Goal: Communication & Community: Answer question/provide support

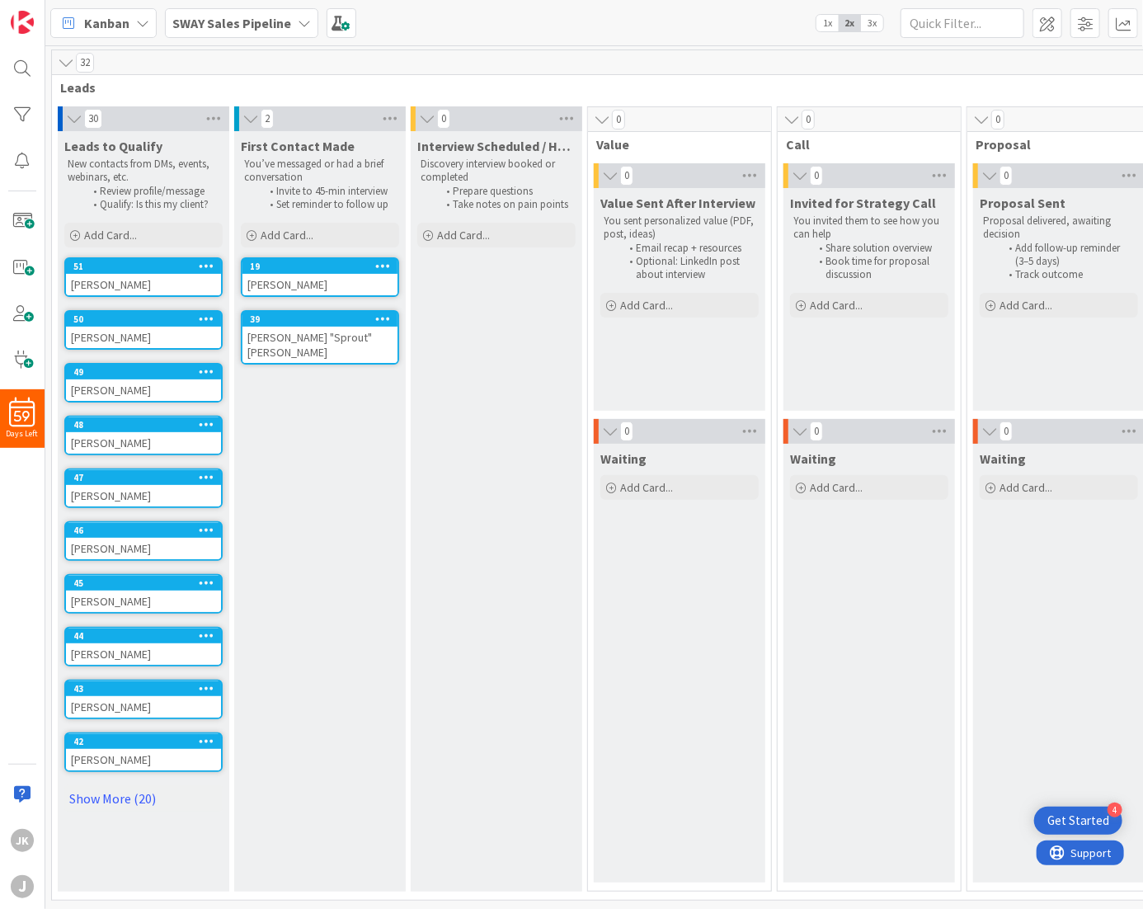
click at [109, 749] on div "[PERSON_NAME]" at bounding box center [143, 759] width 155 height 21
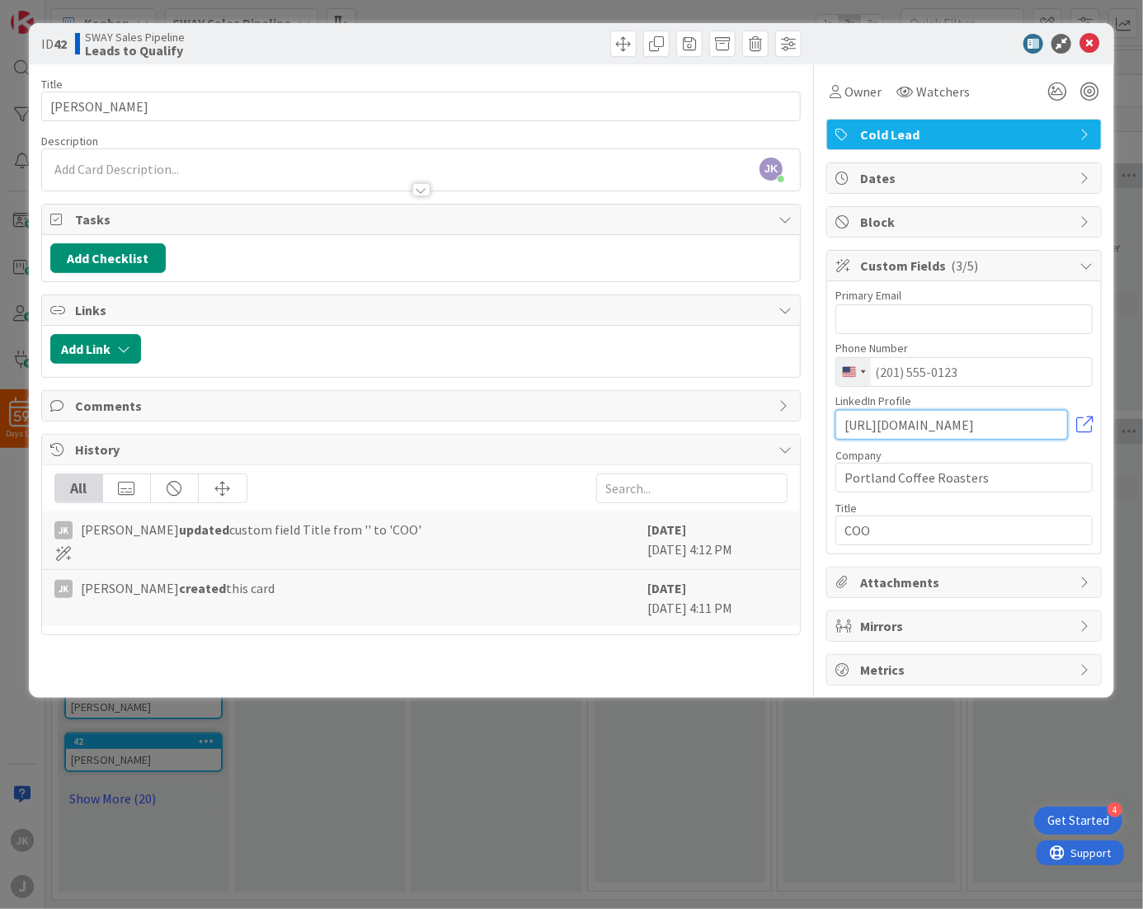
click at [1013, 422] on input "[URL][DOMAIN_NAME]" at bounding box center [952, 425] width 233 height 30
click at [999, 418] on input "[URL][DOMAIN_NAME]" at bounding box center [952, 425] width 233 height 30
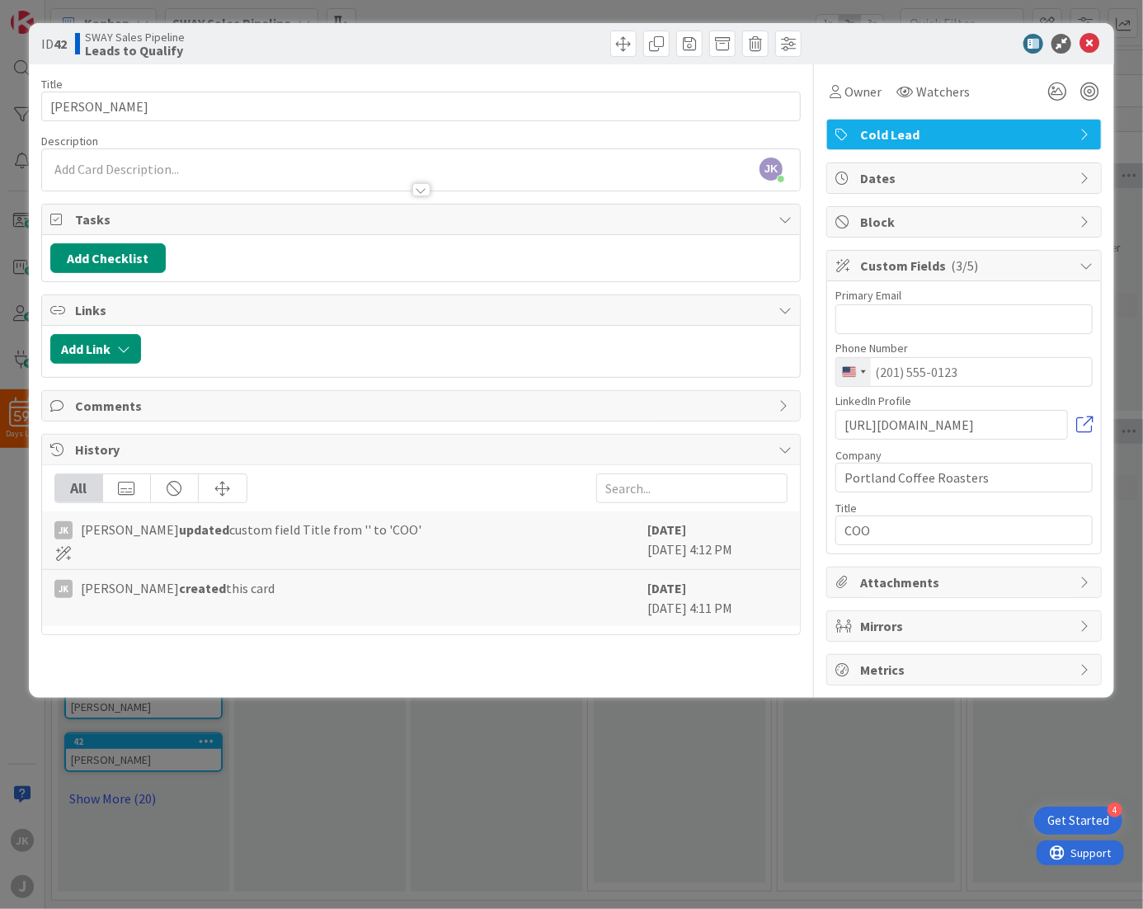
click at [1083, 423] on link at bounding box center [1084, 425] width 16 height 16
click at [1088, 45] on icon at bounding box center [1090, 44] width 20 height 20
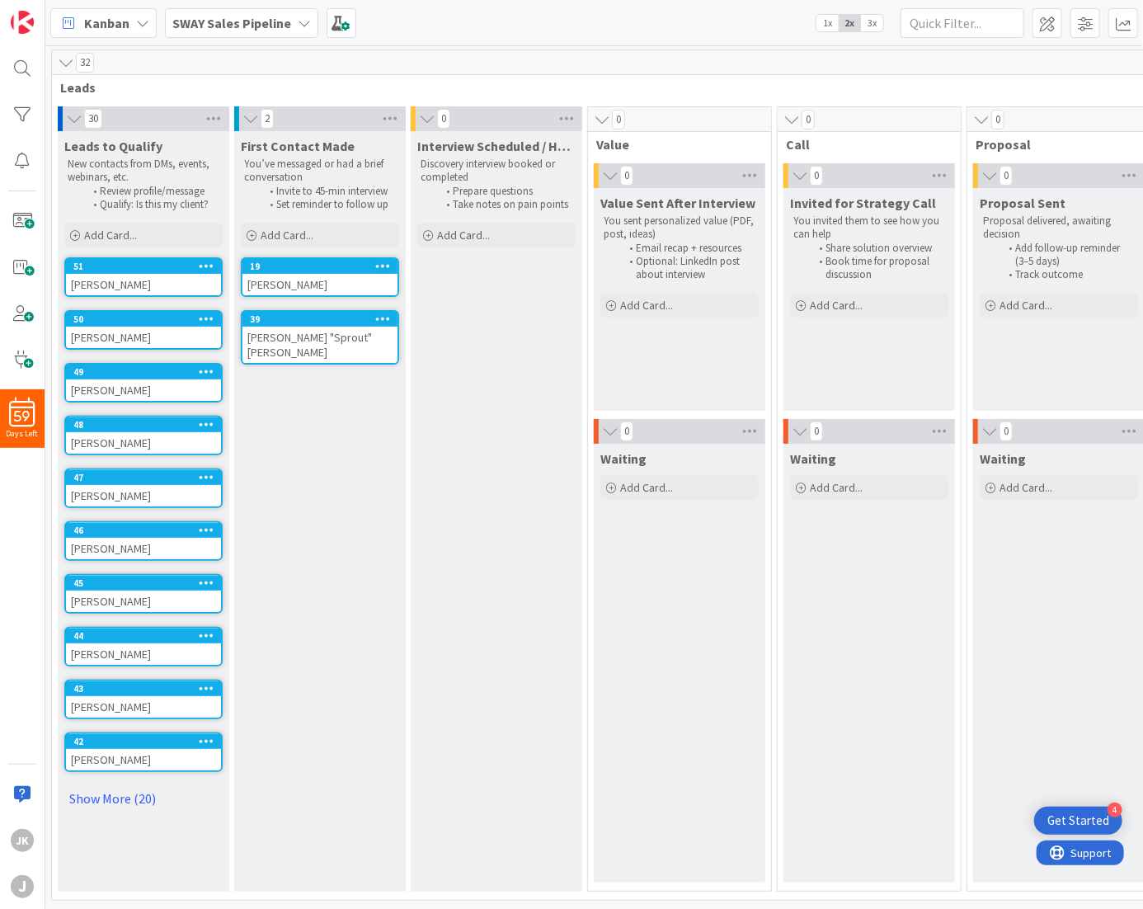
click at [285, 285] on div "[PERSON_NAME]" at bounding box center [319, 284] width 155 height 21
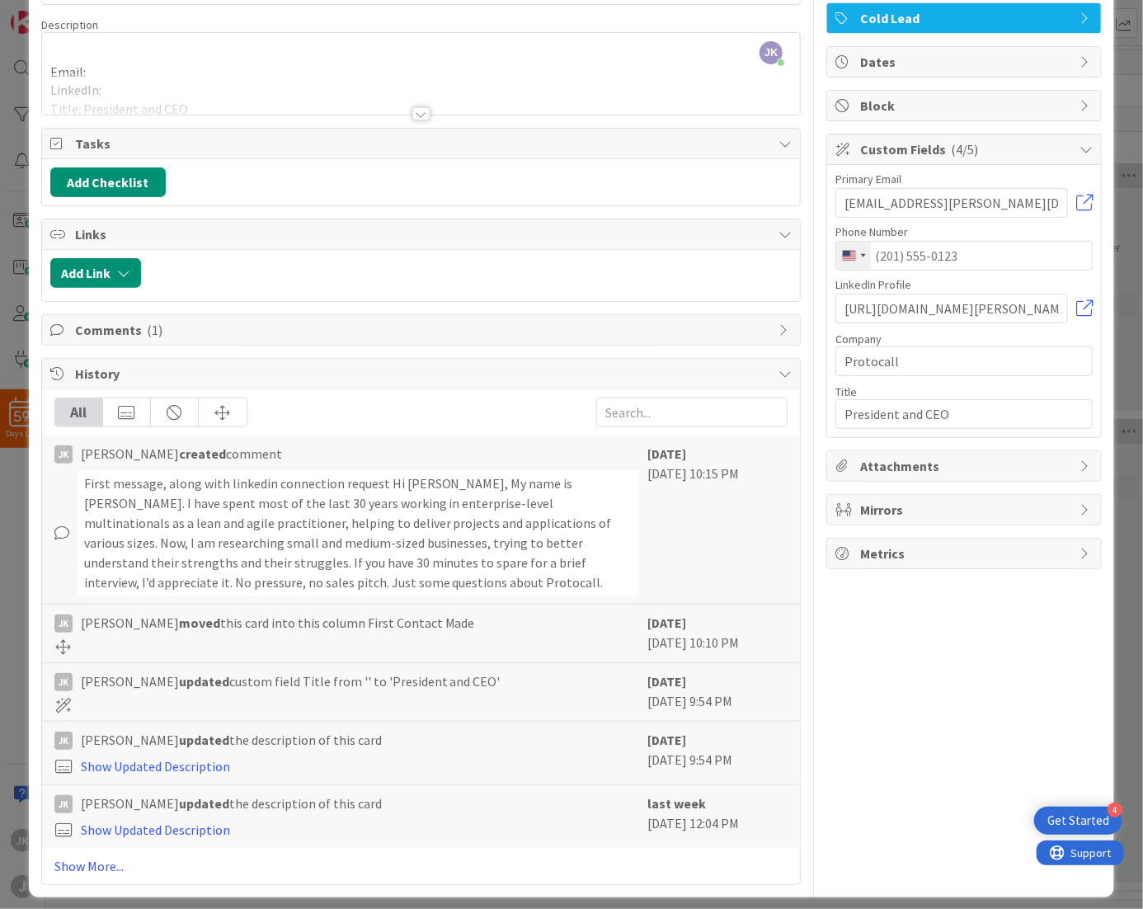
scroll to position [124, 0]
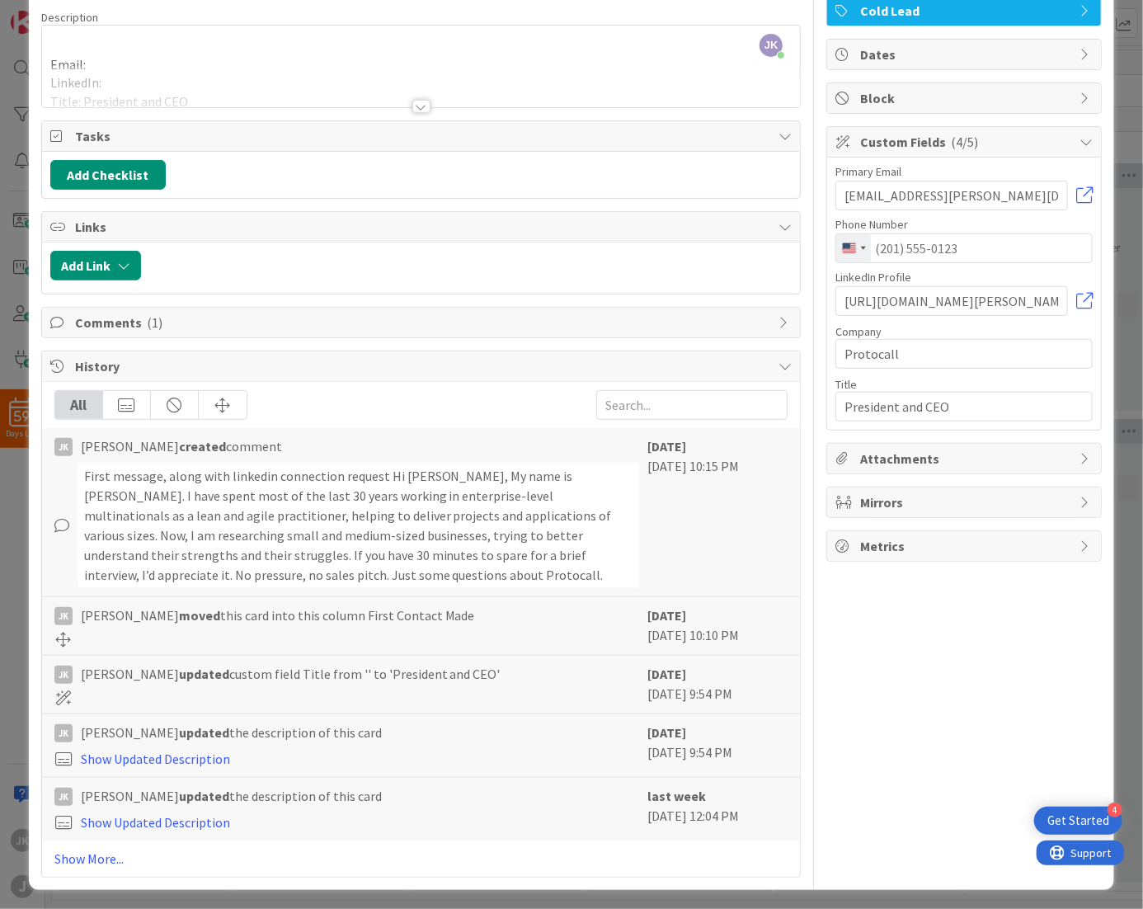
click at [233, 533] on div "First message, along with linkedin connection request Hi [PERSON_NAME], My name…" at bounding box center [359, 525] width 563 height 125
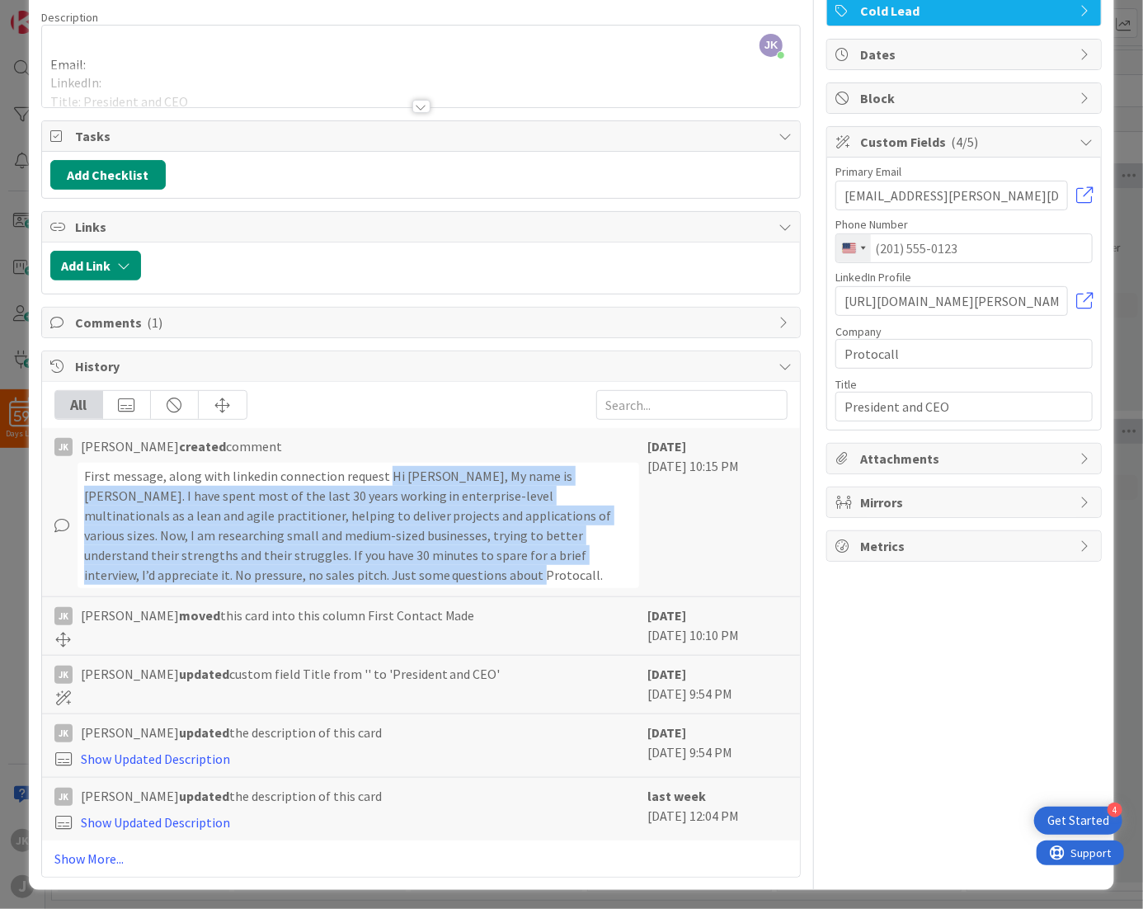
drag, startPoint x: 381, startPoint y: 469, endPoint x: 406, endPoint y: 581, distance: 114.9
click at [406, 581] on div "First message, along with linkedin connection request Hi [PERSON_NAME], My name…" at bounding box center [359, 525] width 563 height 125
copy div "Hi [PERSON_NAME], My name is [PERSON_NAME]. I have spent most of the last 30 ye…"
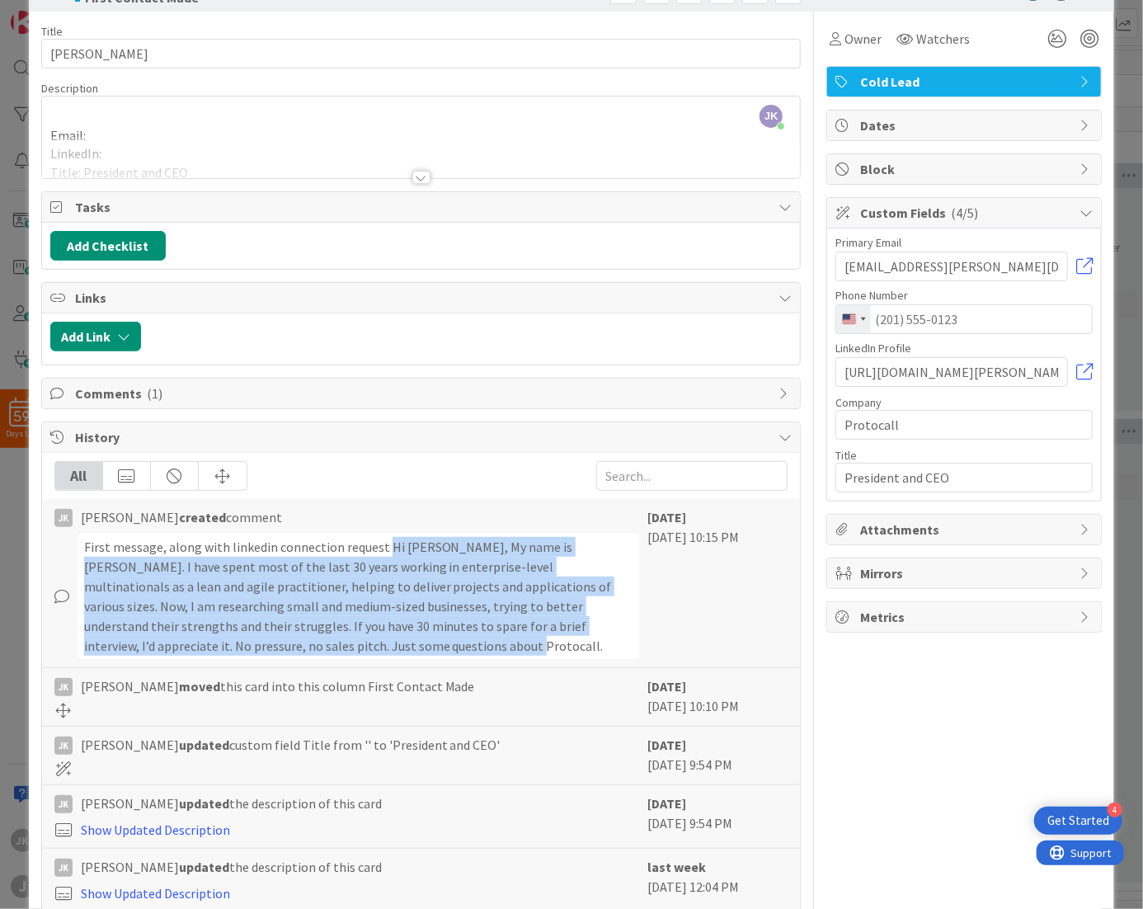
scroll to position [0, 0]
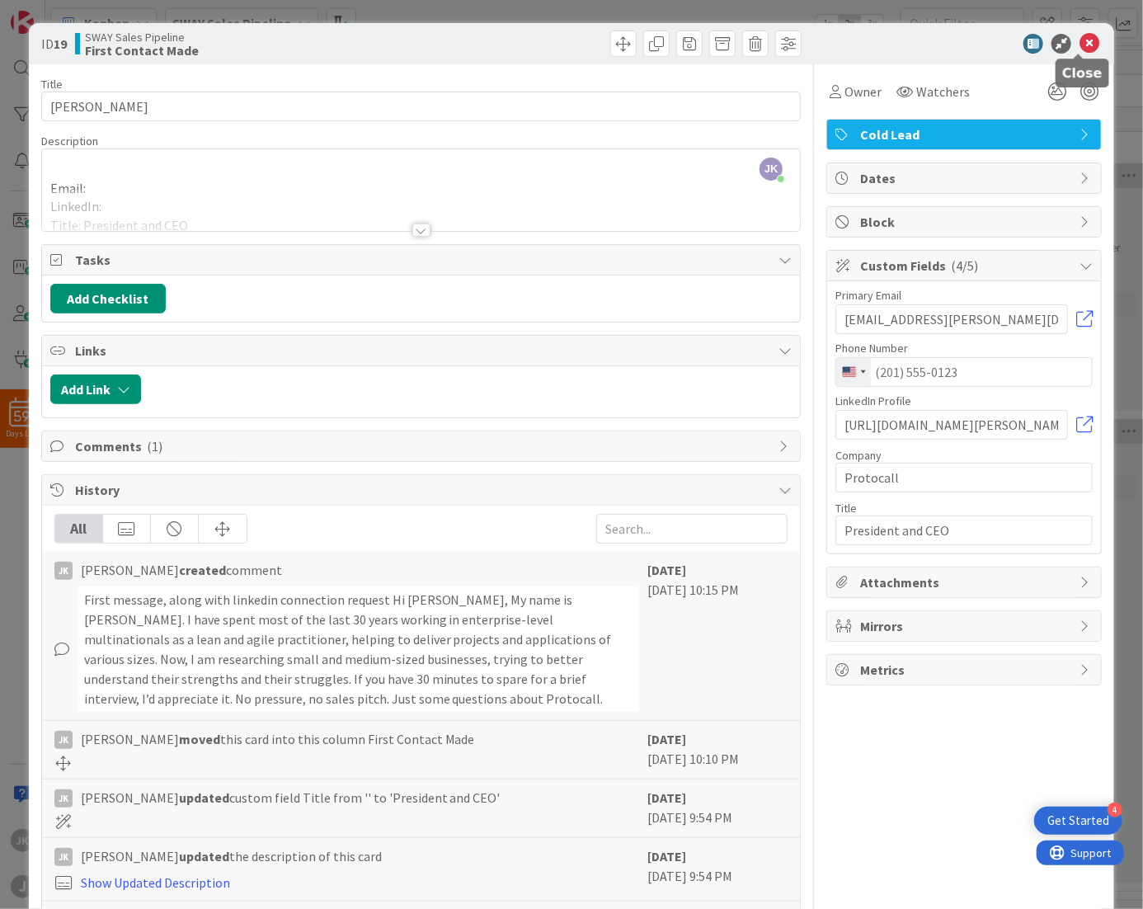
click at [1081, 47] on icon at bounding box center [1090, 44] width 20 height 20
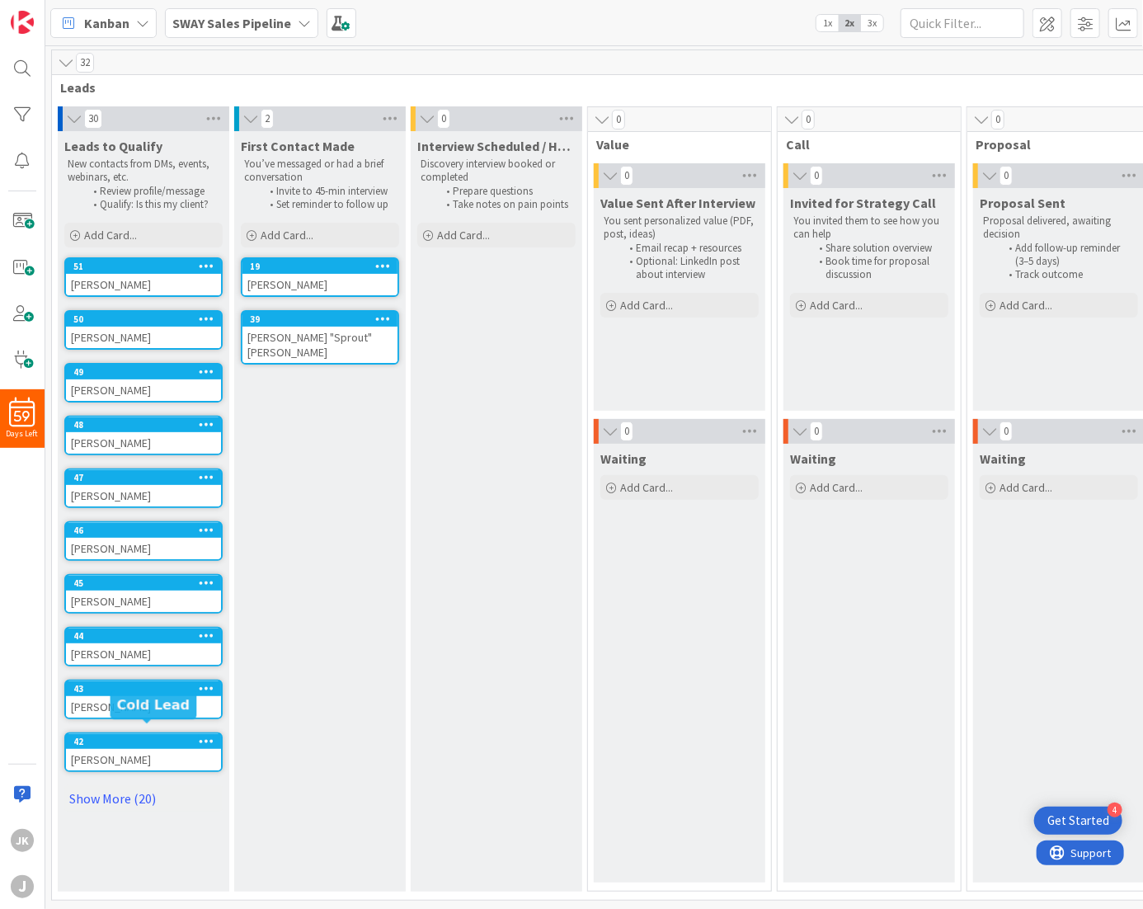
click at [135, 736] on div "42" at bounding box center [147, 742] width 148 height 12
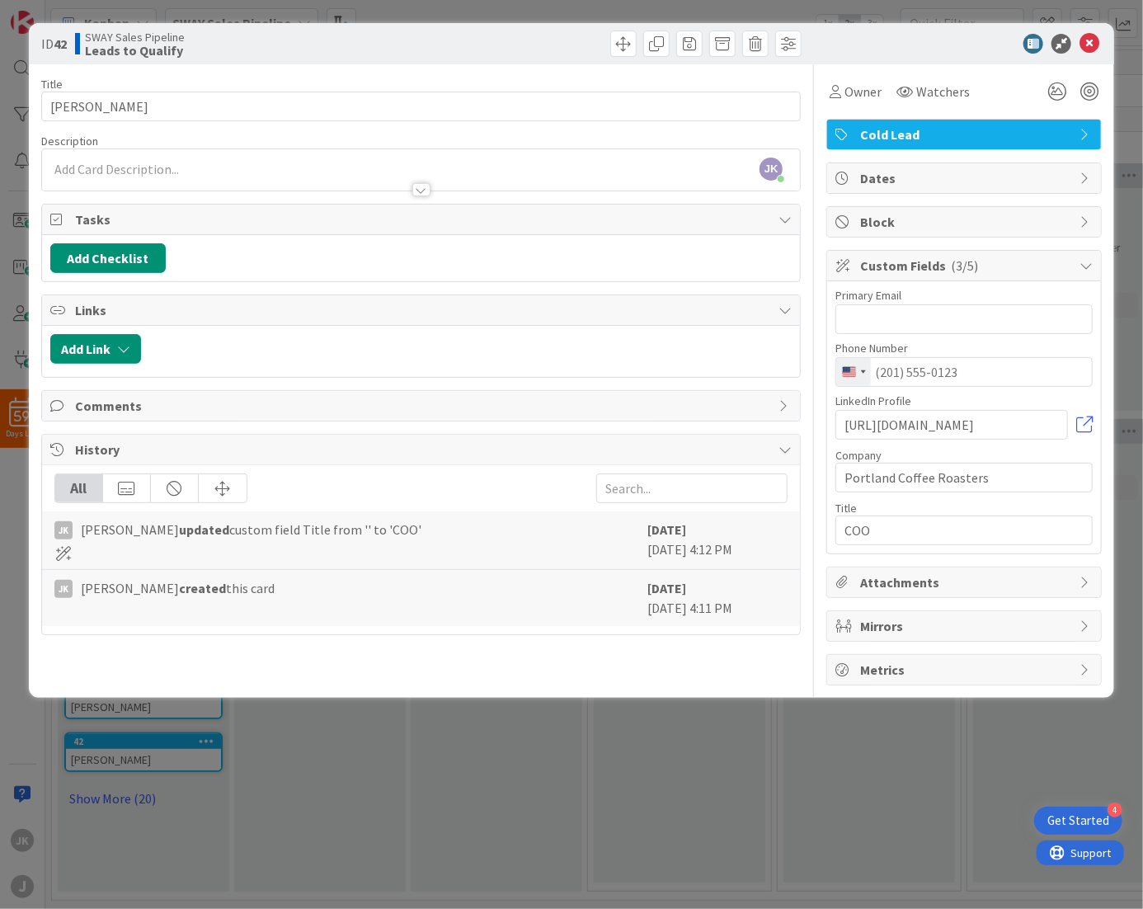
click at [127, 398] on span "Comments" at bounding box center [423, 406] width 696 height 20
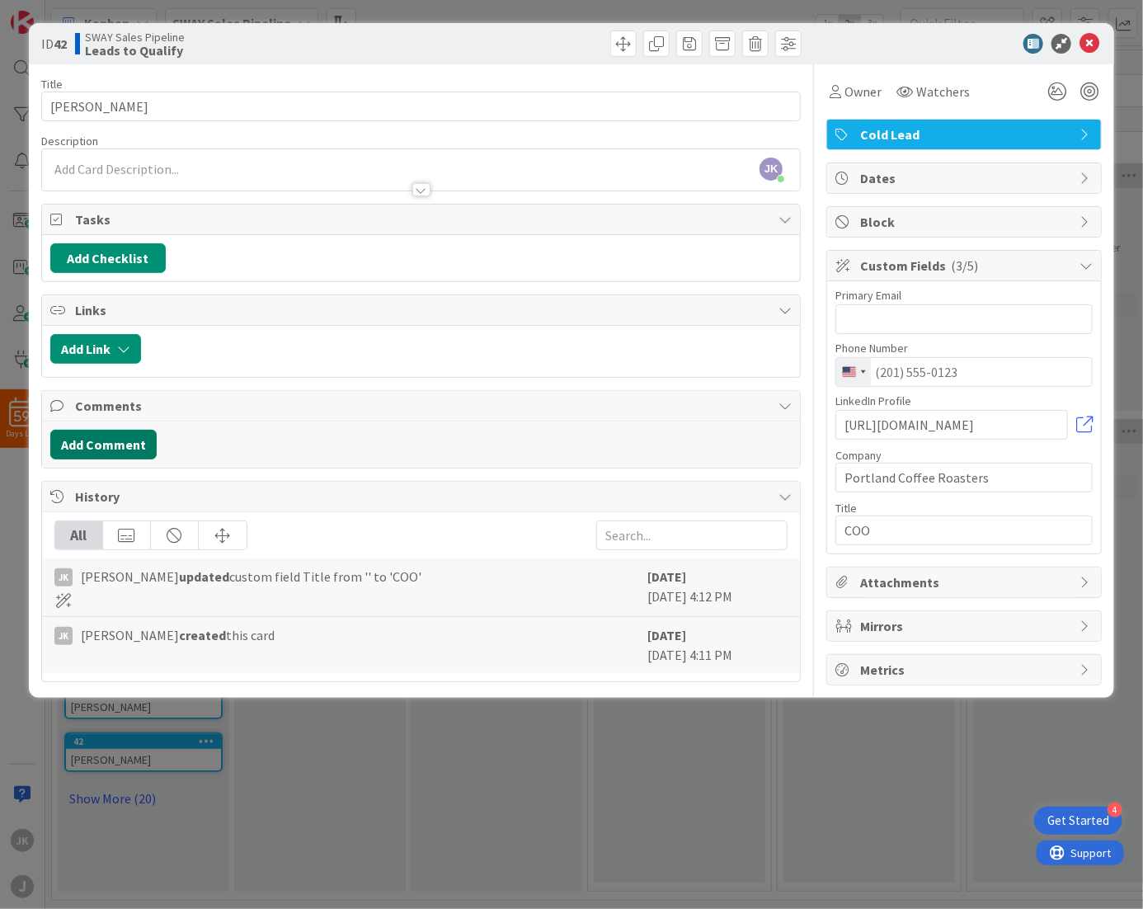
click at [130, 455] on button "Add Comment" at bounding box center [103, 445] width 106 height 30
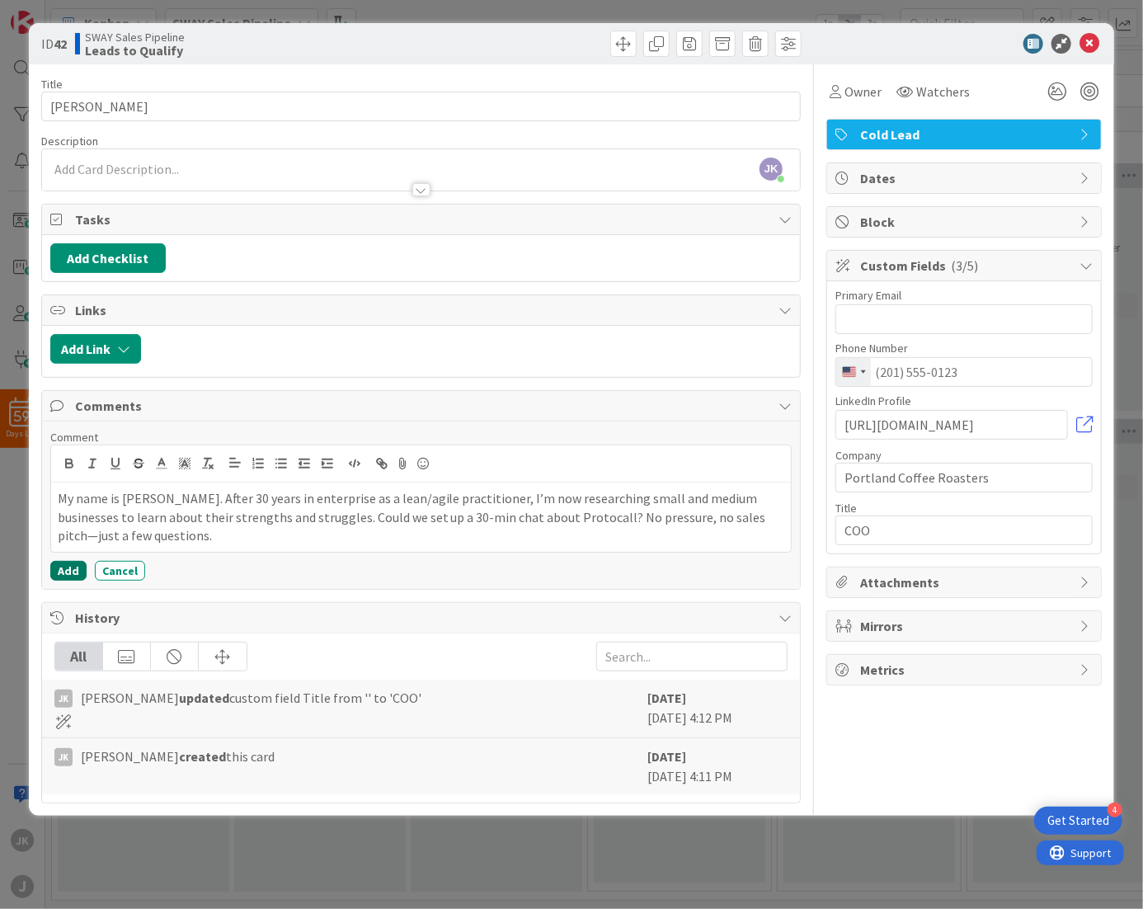
click at [63, 567] on button "Add" at bounding box center [68, 571] width 36 height 20
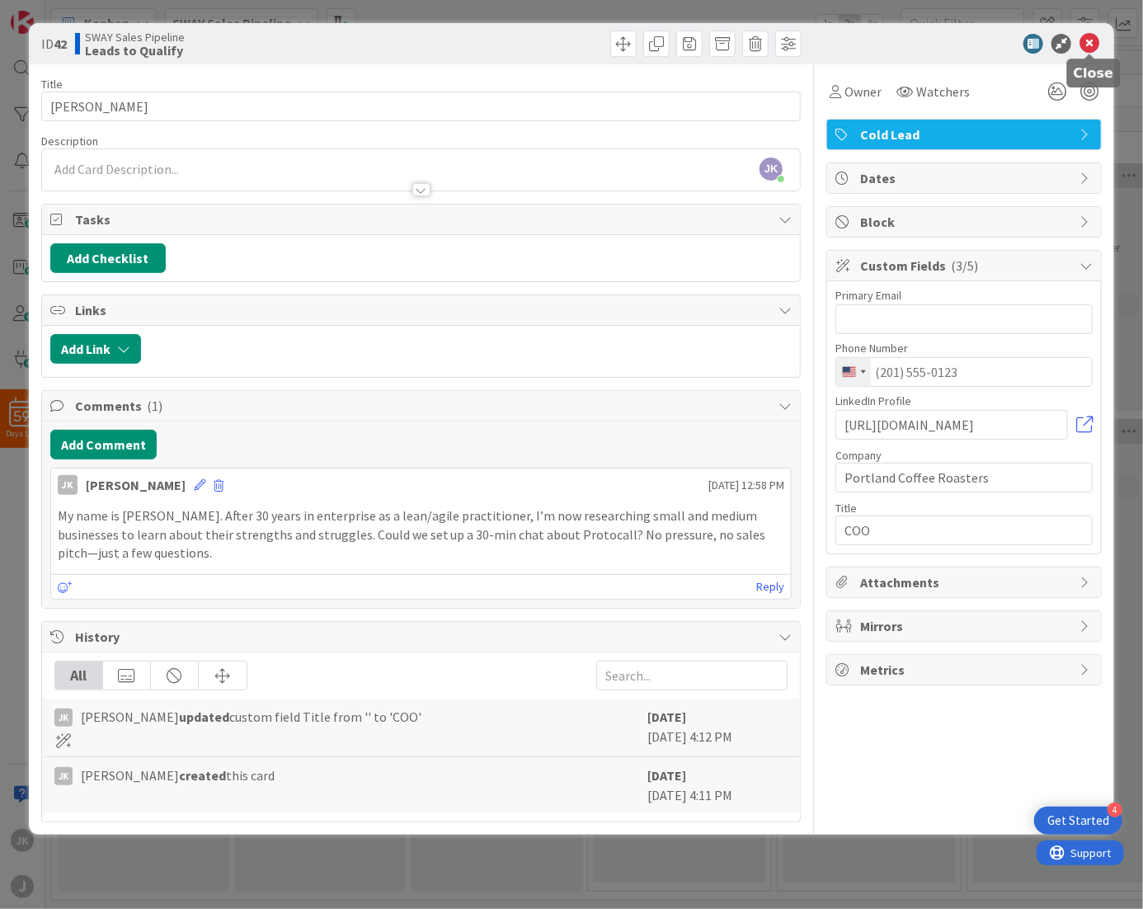
click at [1089, 43] on icon at bounding box center [1090, 44] width 20 height 20
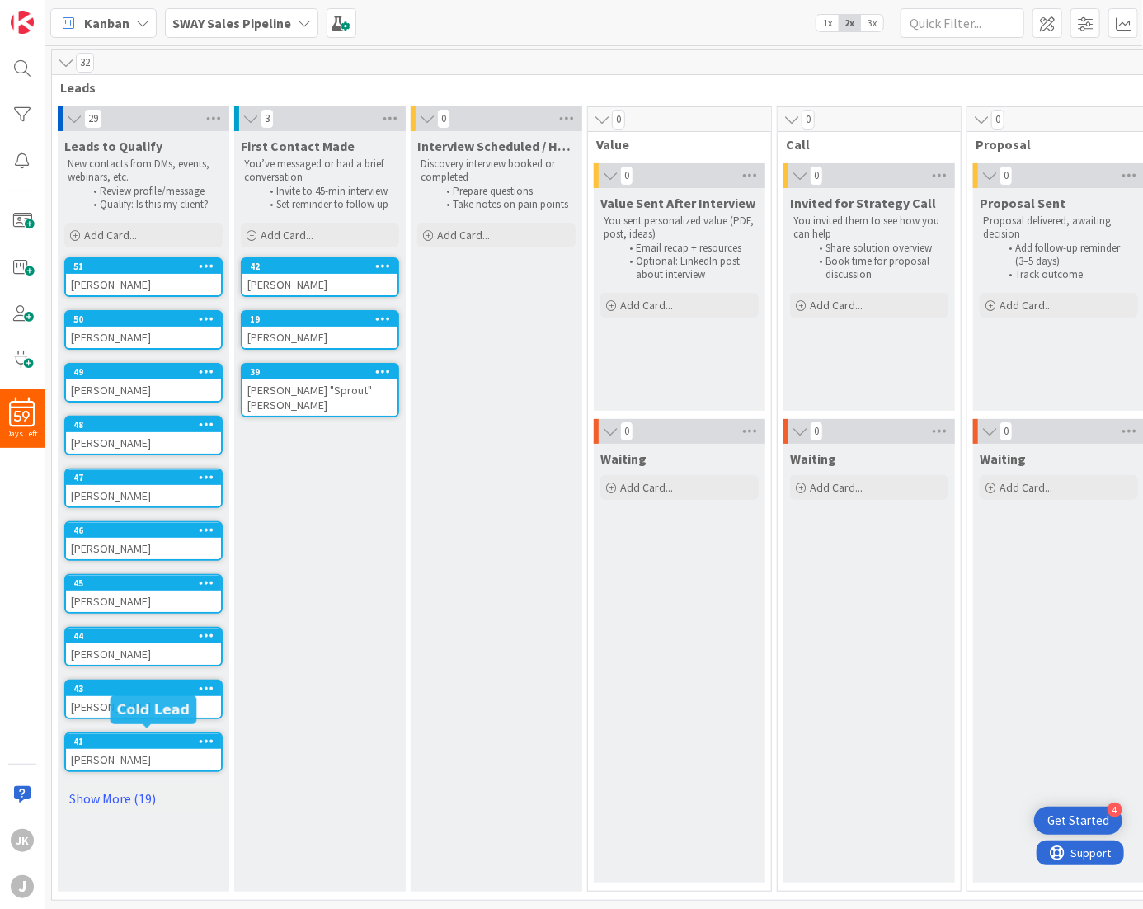
click at [129, 740] on div "41" at bounding box center [147, 742] width 148 height 12
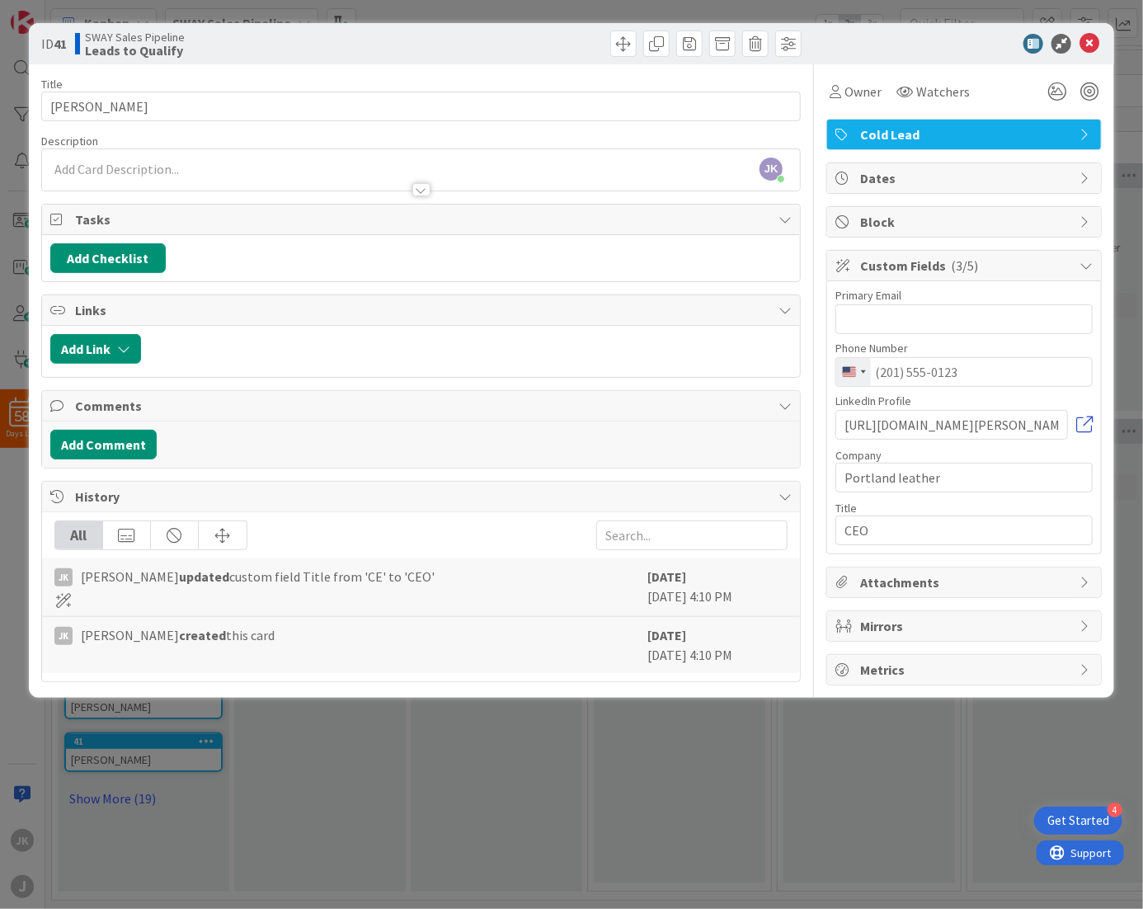
click at [1084, 425] on link at bounding box center [1084, 425] width 16 height 16
click at [1092, 44] on icon at bounding box center [1090, 44] width 20 height 20
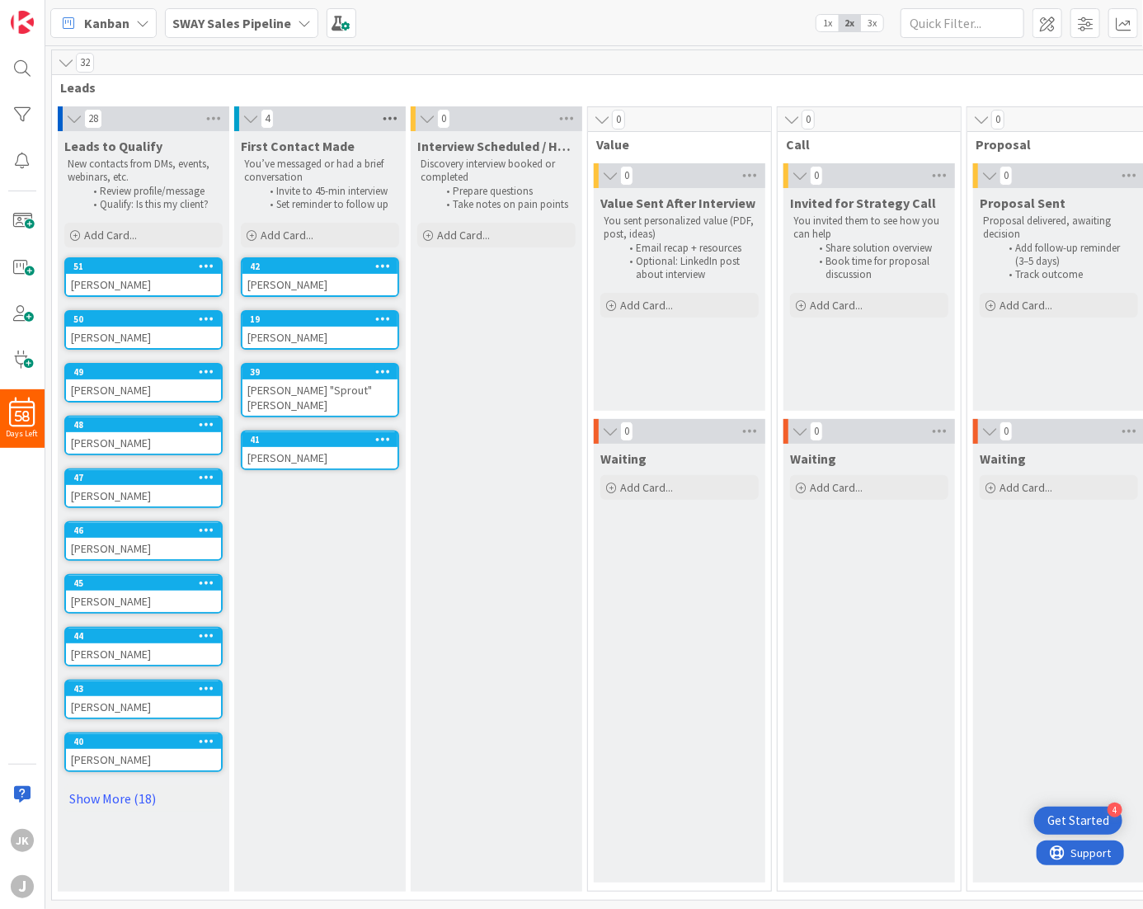
click at [390, 120] on icon at bounding box center [389, 118] width 21 height 25
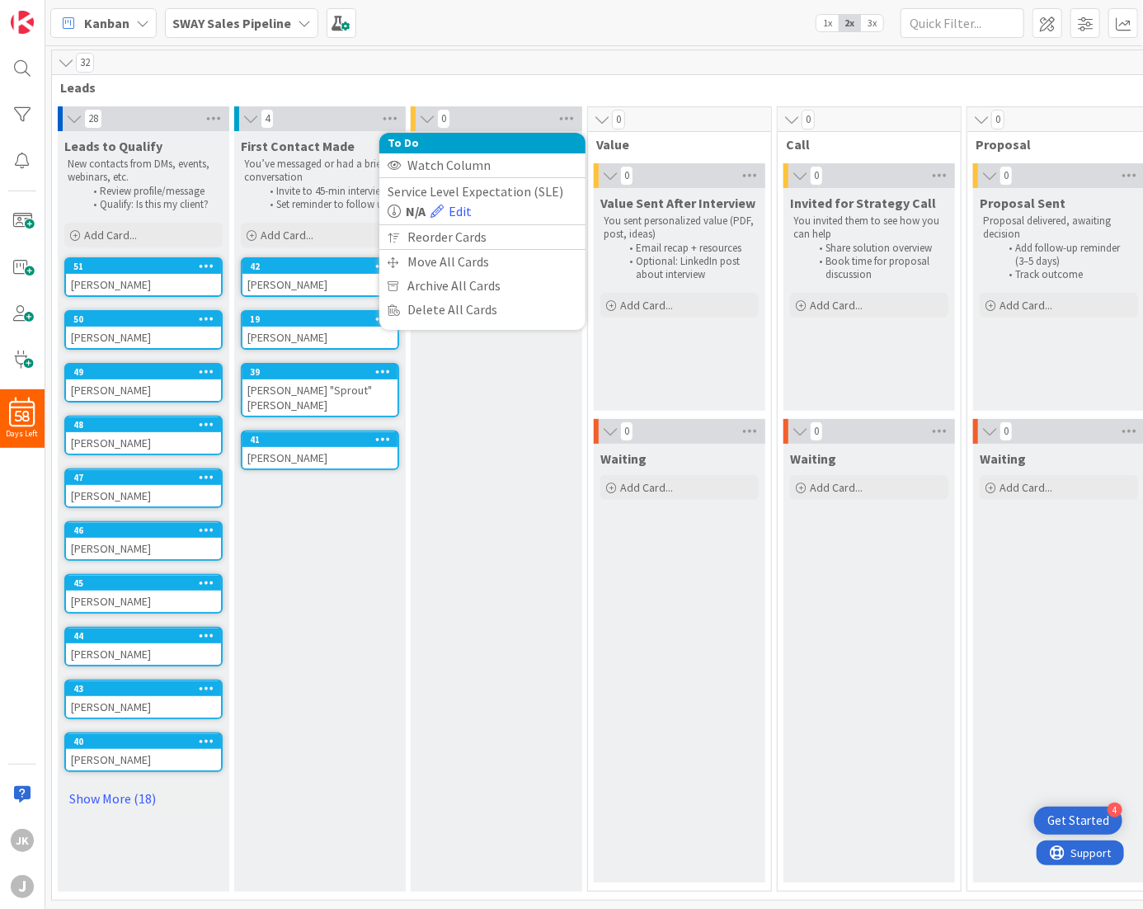
click at [814, 92] on span "Leads" at bounding box center [693, 87] width 1266 height 16
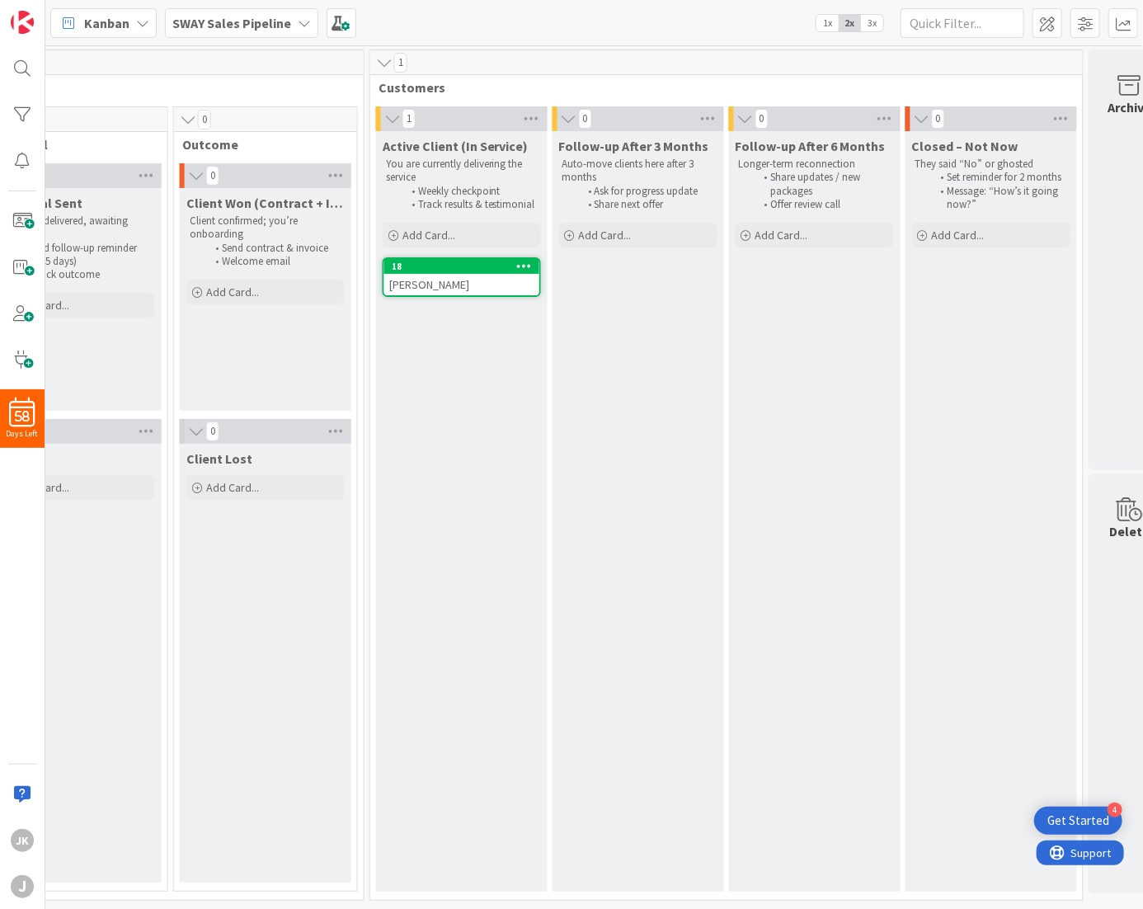
scroll to position [0, 1026]
